Goal: Navigation & Orientation: Find specific page/section

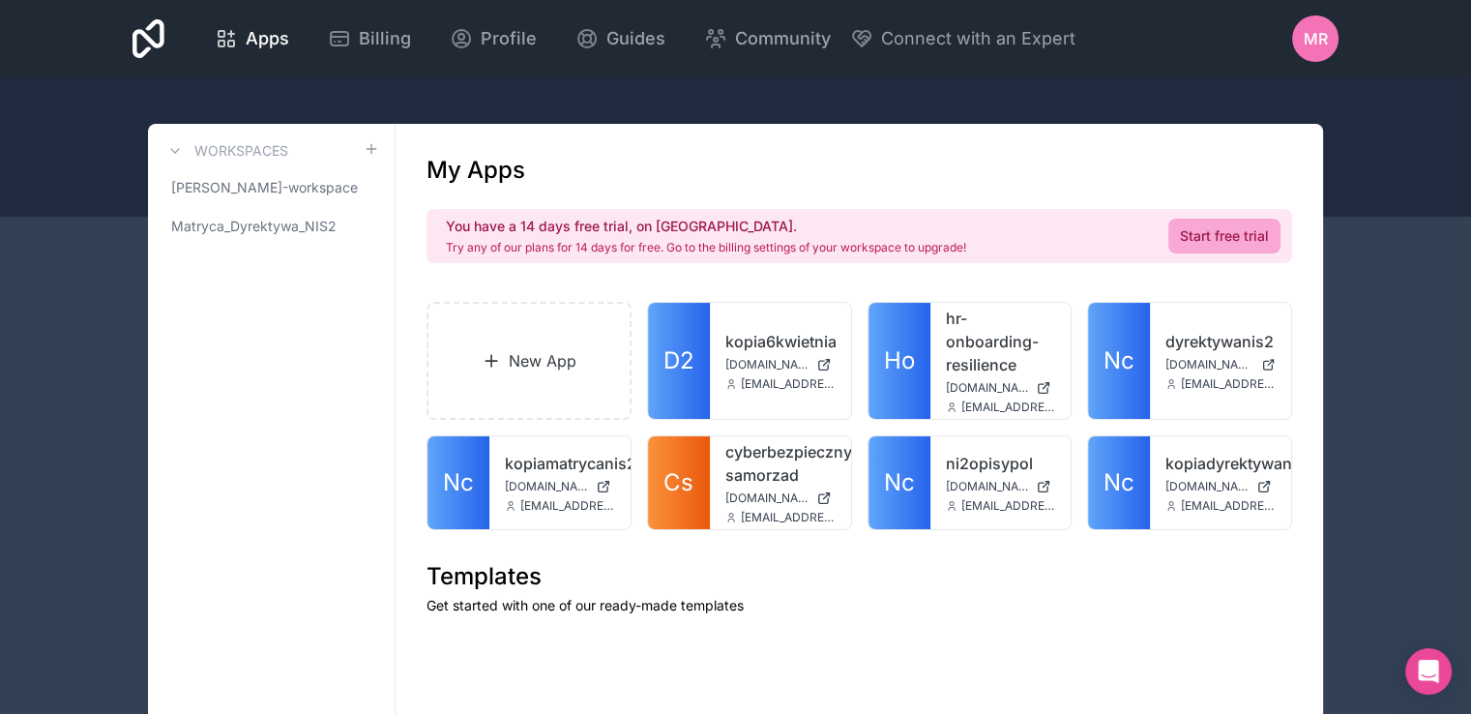
click at [1320, 37] on span "MR" at bounding box center [1316, 38] width 24 height 23
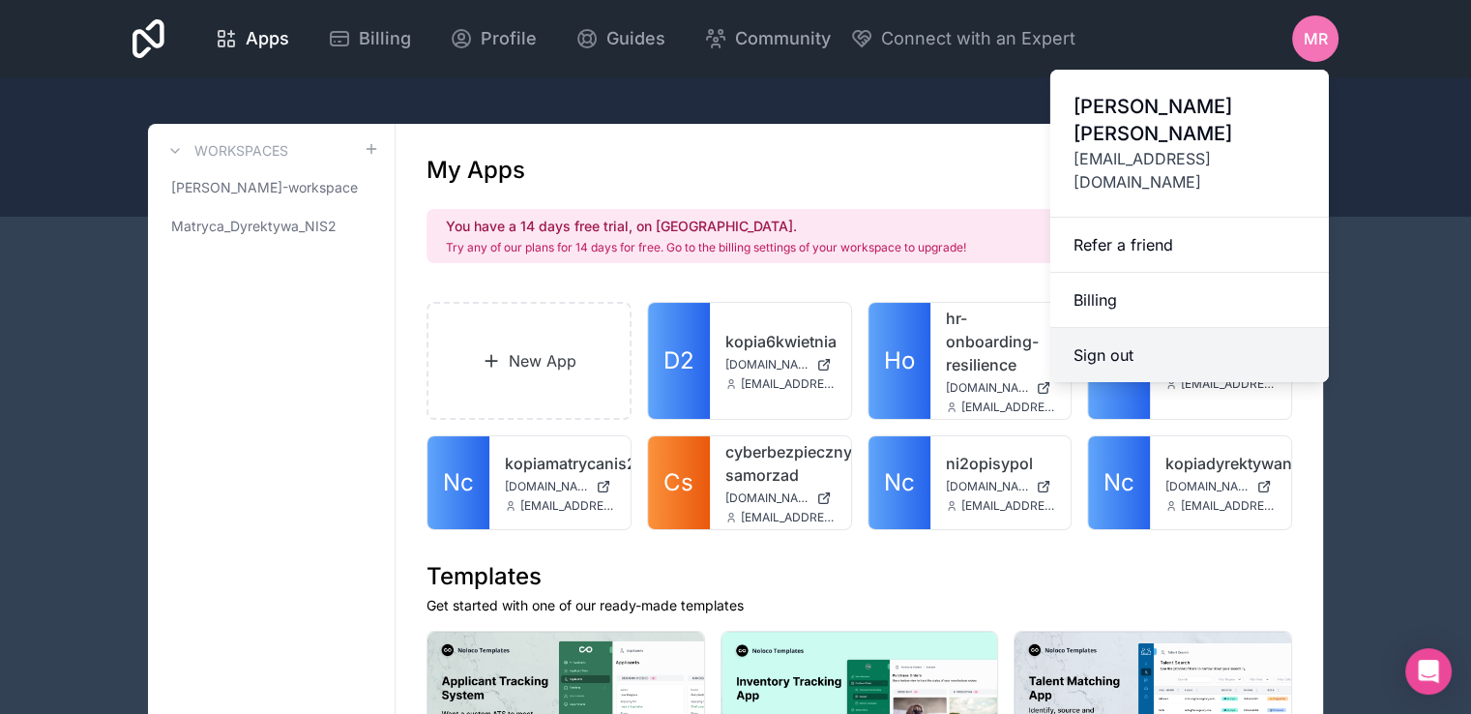
click at [1087, 328] on button "Sign out" at bounding box center [1189, 355] width 279 height 54
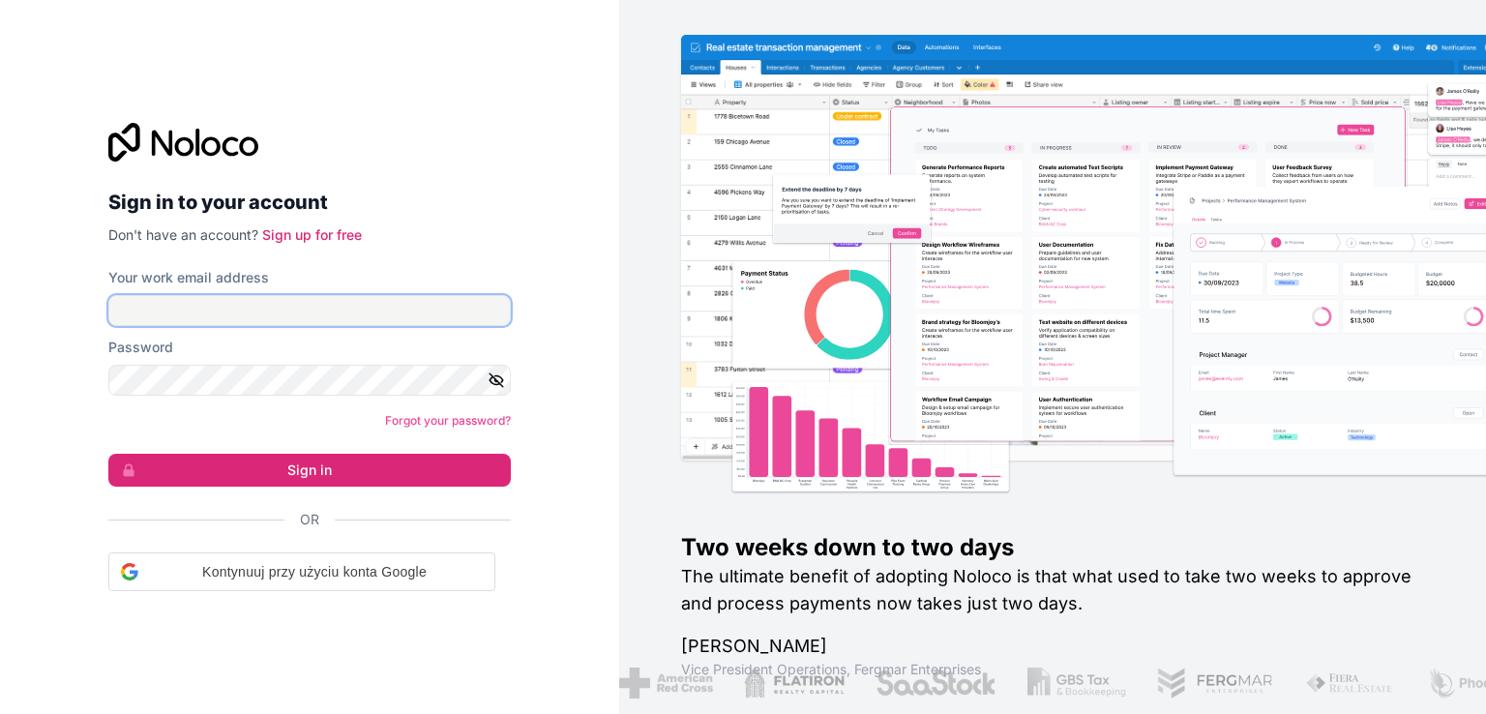
type input "[EMAIL_ADDRESS][DOMAIN_NAME]"
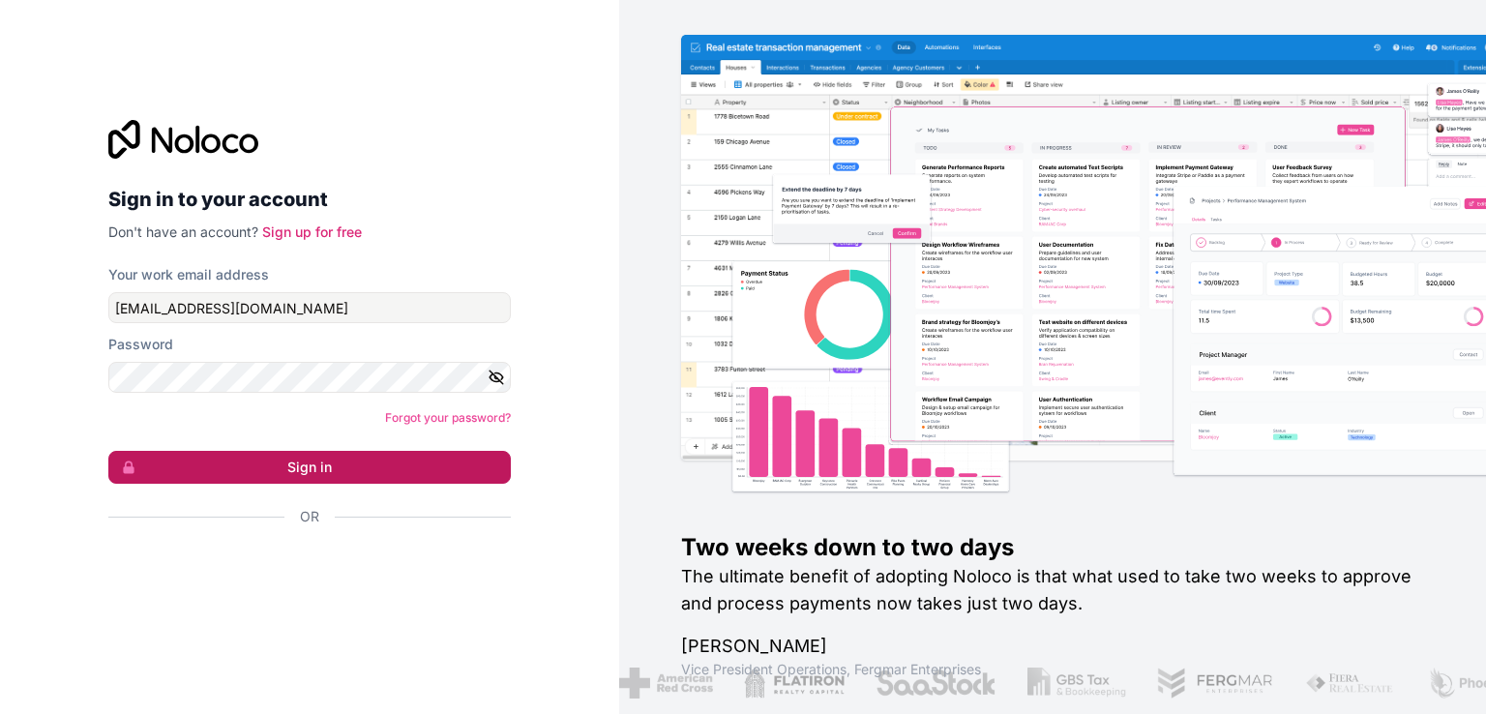
click at [314, 467] on button "Sign in" at bounding box center [309, 467] width 402 height 33
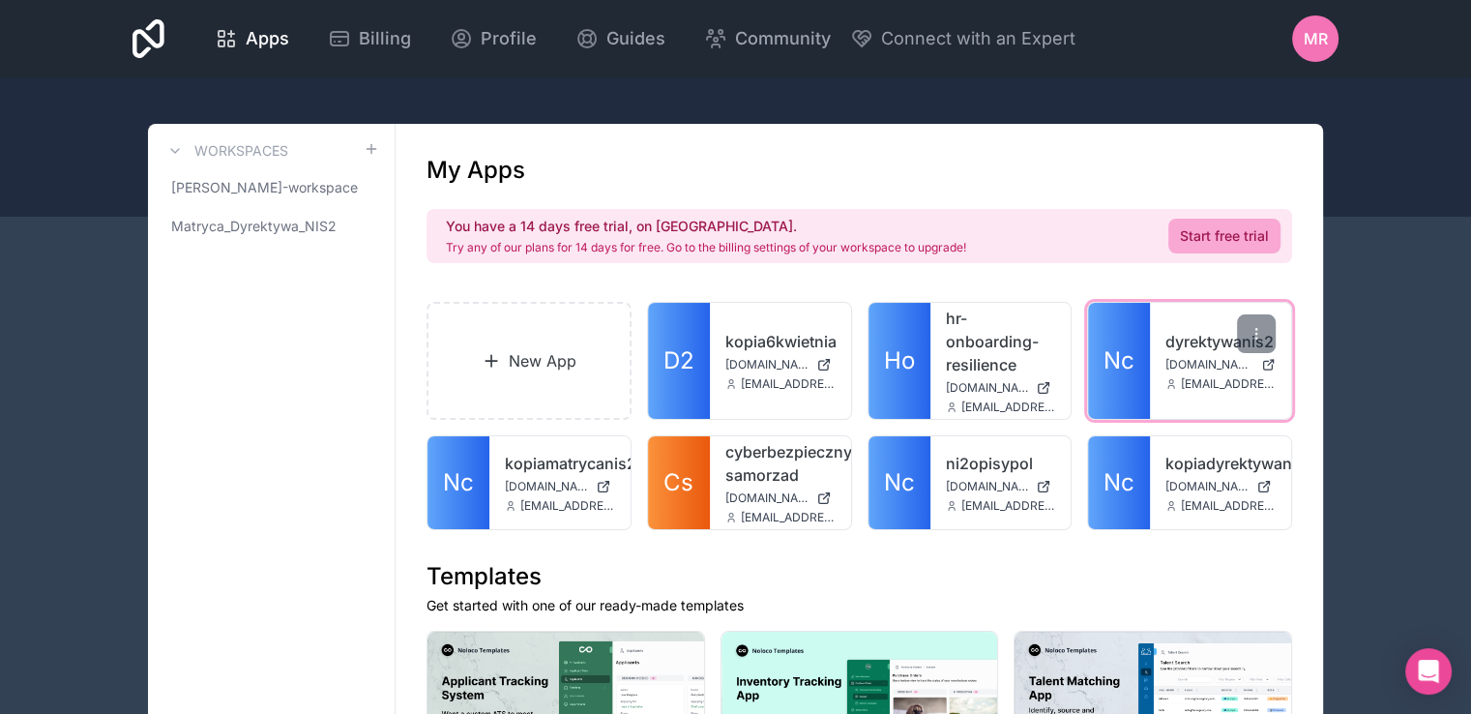
click at [1171, 338] on link "dyrektywanis2" at bounding box center [1221, 341] width 110 height 23
